Goal: Task Accomplishment & Management: Use online tool/utility

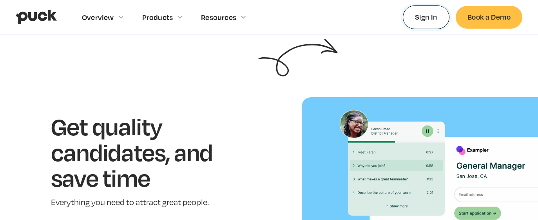
click at [432, 18] on link "Sign In" at bounding box center [426, 16] width 47 height 23
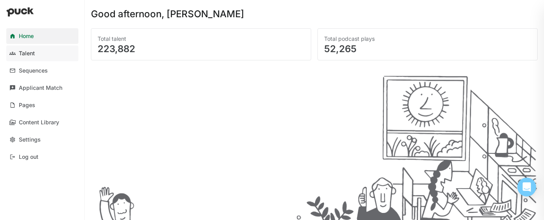
click at [33, 52] on div "Talent" at bounding box center [27, 53] width 16 height 7
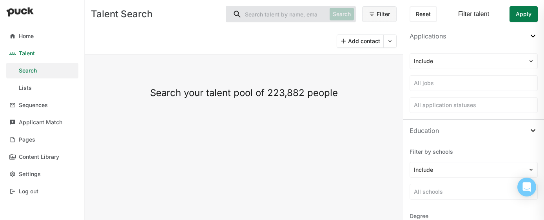
click at [468, 14] on div "Filter talent" at bounding box center [473, 14] width 31 height 7
click at [513, 63] on div at bounding box center [469, 61] width 110 height 8
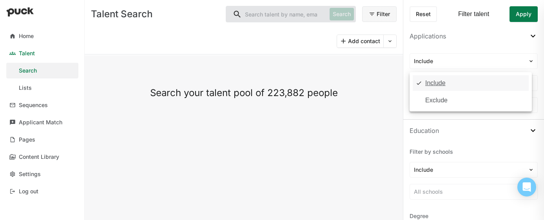
click at [396, 71] on div "Search your talent pool of 223,882 people" at bounding box center [244, 137] width 318 height 165
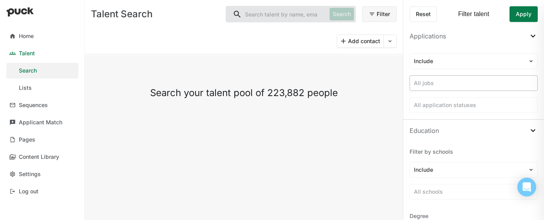
click at [456, 85] on div at bounding box center [473, 83] width 119 height 8
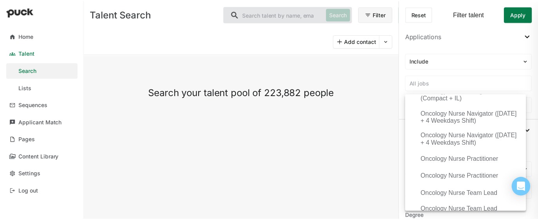
scroll to position [5243, 0]
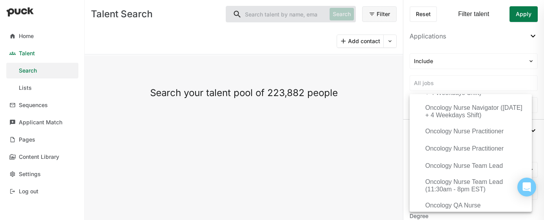
click at [474, 8] on div "Oncology Nurse Navigator (8:30AM - 5PM EST Shift)" at bounding box center [475, 0] width 100 height 14
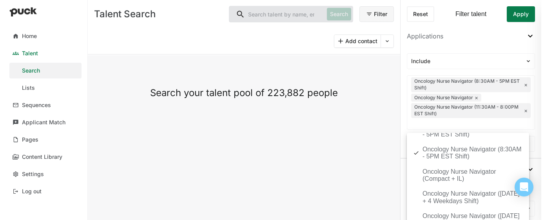
scroll to position [5174, 0]
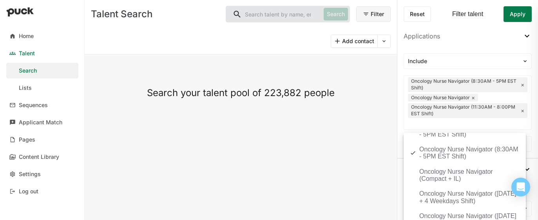
click at [450, 18] on div "Oncology Nurse Manager" at bounding box center [454, 14] width 71 height 7
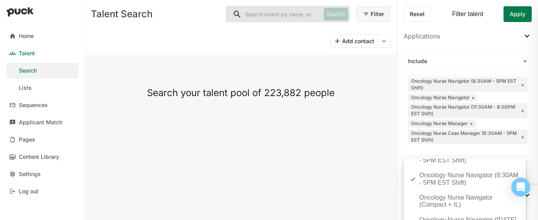
click at [528, 77] on div "Include option Oncology Nurse Case Manager (8:30AM - 5PM EST Shift), selected. …" at bounding box center [467, 115] width 141 height 137
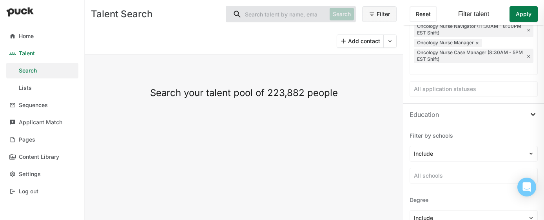
scroll to position [112, 0]
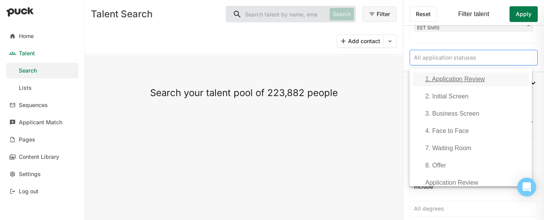
click at [488, 60] on div at bounding box center [473, 58] width 119 height 8
click at [480, 81] on div "1. Application Review" at bounding box center [455, 79] width 60 height 7
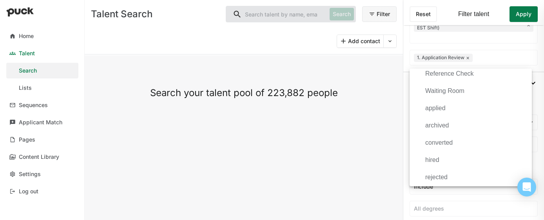
scroll to position [353, 0]
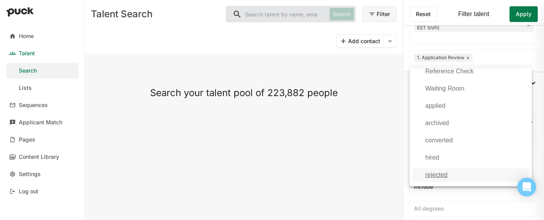
click at [484, 179] on div "rejected" at bounding box center [470, 174] width 116 height 13
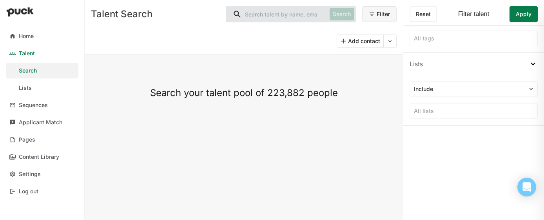
scroll to position [696, 0]
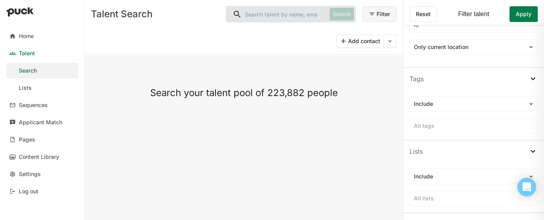
click at [524, 18] on button "Apply" at bounding box center [523, 14] width 28 height 16
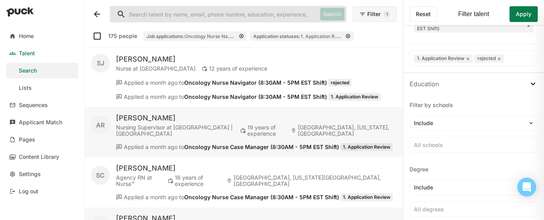
scroll to position [119, 0]
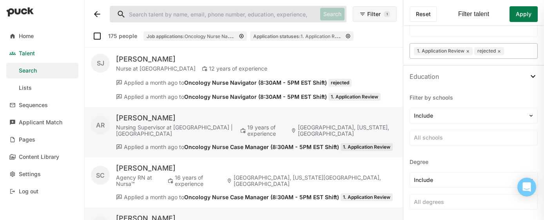
click at [469, 50] on button "×" at bounding box center [468, 51] width 4 height 6
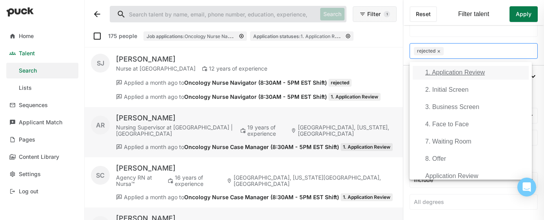
click at [496, 74] on div "1. Application Review" at bounding box center [470, 72] width 116 height 13
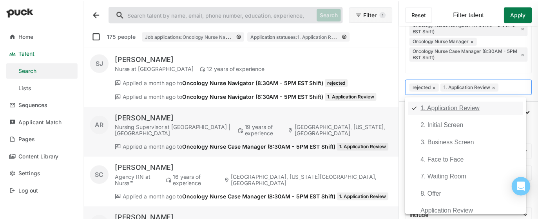
scroll to position [98, 0]
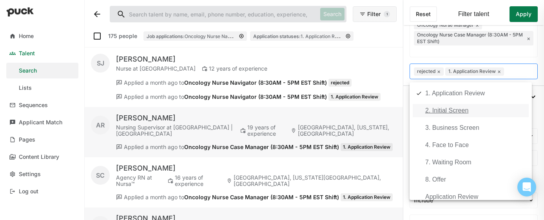
click at [474, 110] on div "2. Initial Screen" at bounding box center [470, 110] width 116 height 13
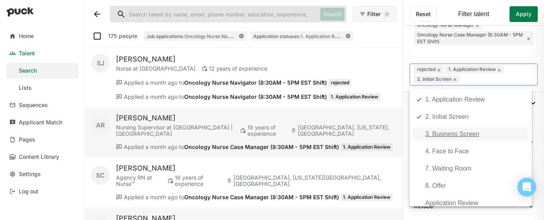
click at [488, 133] on div "3. Business Screen" at bounding box center [470, 133] width 116 height 13
click at [484, 149] on div "4. Face to Face" at bounding box center [470, 151] width 116 height 13
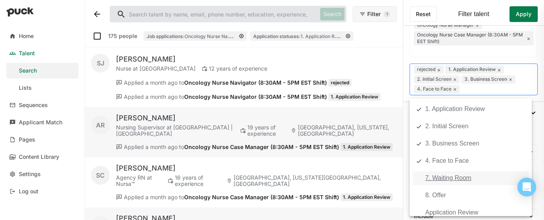
click at [485, 174] on div "7. Waiting Room" at bounding box center [470, 177] width 116 height 13
click at [478, 193] on div "8. Offer" at bounding box center [470, 194] width 116 height 13
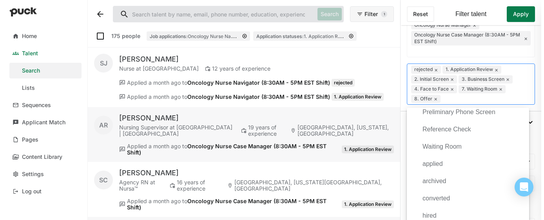
scroll to position [353, 0]
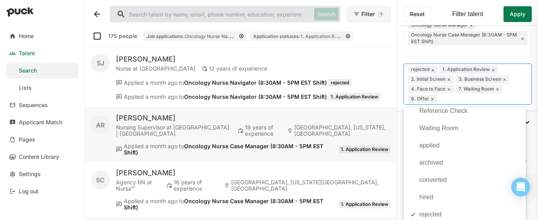
click at [529, 97] on div "Include Oncology Nurse Navigator (8:30AM - 5PM EST Shift) × Oncology Nurse Navi…" at bounding box center [467, 30] width 141 height 162
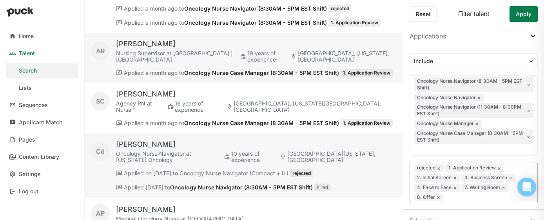
scroll to position [297, 0]
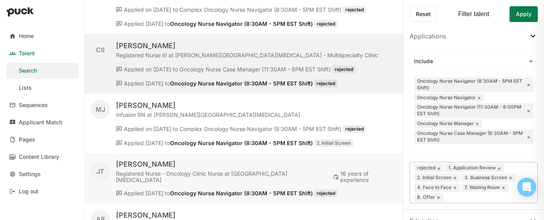
click at [364, 52] on div "CS Claudia Saavedra Registered Nurse III at Moffitt Cancer Center - Multispecia…" at bounding box center [244, 49] width 306 height 19
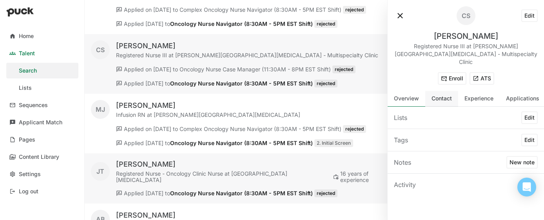
click at [448, 94] on div "Contact" at bounding box center [441, 99] width 33 height 16
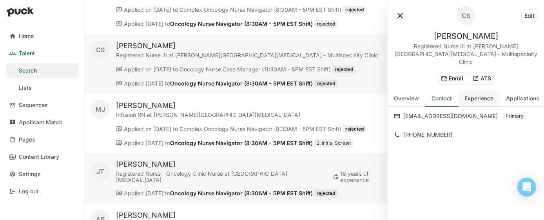
click at [470, 95] on div "Experience" at bounding box center [479, 99] width 42 height 16
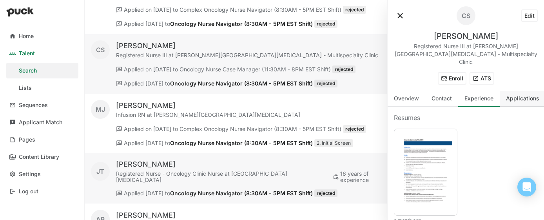
click at [515, 96] on div "Applications" at bounding box center [522, 99] width 46 height 16
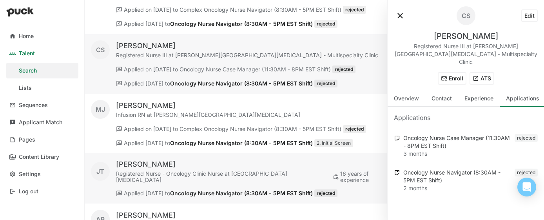
click at [530, 15] on button "Edit" at bounding box center [529, 15] width 16 height 13
select select "US"
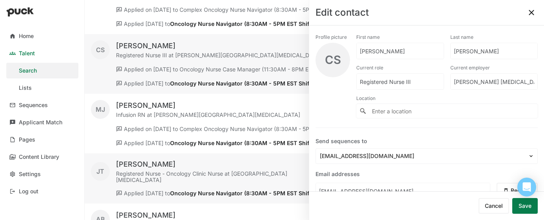
click at [531, 11] on button at bounding box center [531, 12] width 13 height 13
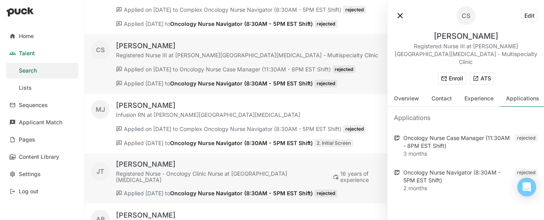
click at [400, 14] on button at bounding box center [400, 15] width 13 height 13
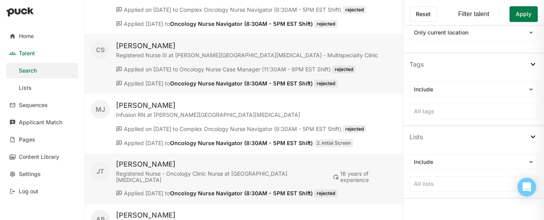
scroll to position [740, 0]
